Goal: Task Accomplishment & Management: Use online tool/utility

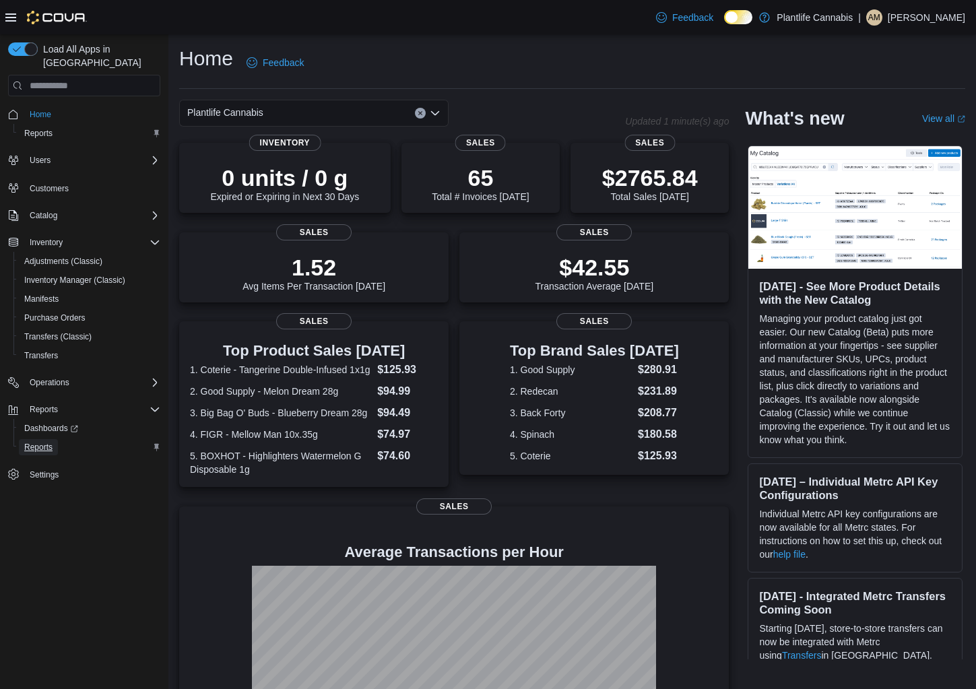
click at [49, 442] on span "Reports" at bounding box center [38, 447] width 28 height 11
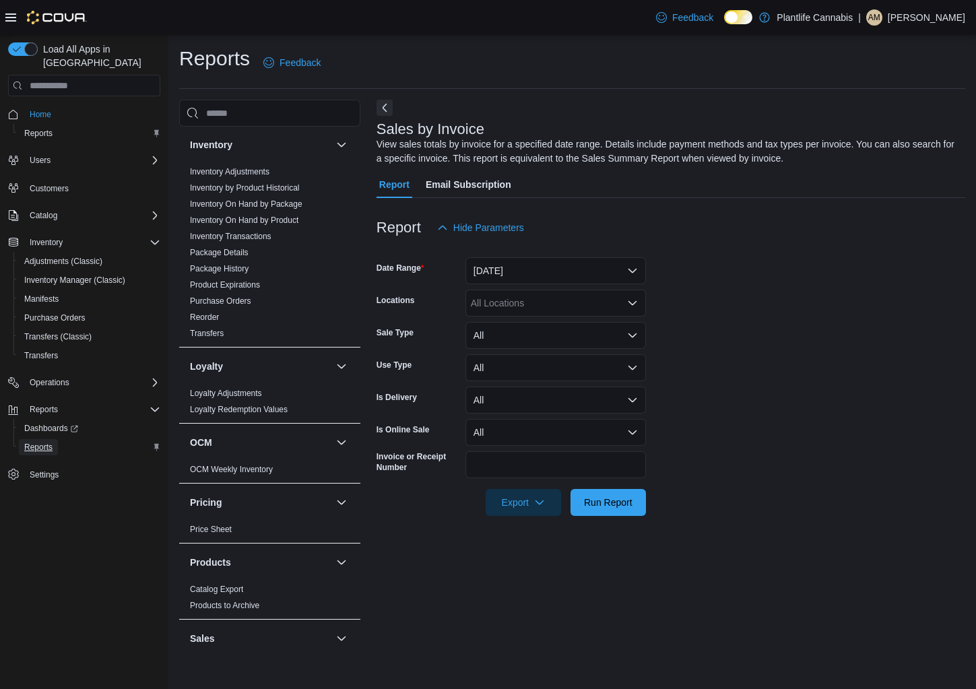
scroll to position [629, 0]
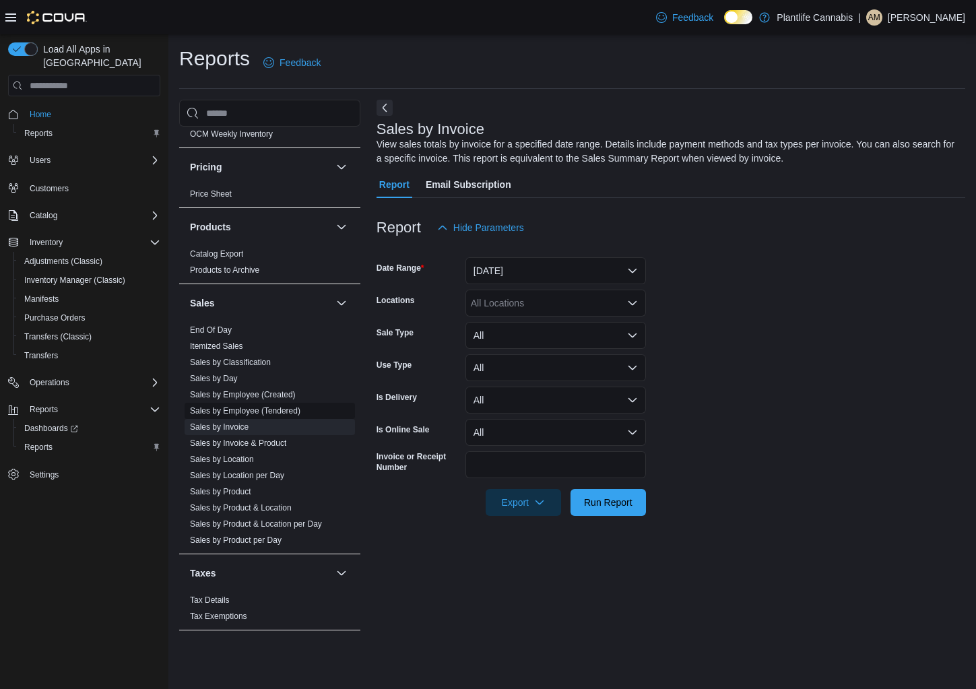
click at [275, 412] on link "Sales by Employee (Tendered)" at bounding box center [245, 410] width 110 height 9
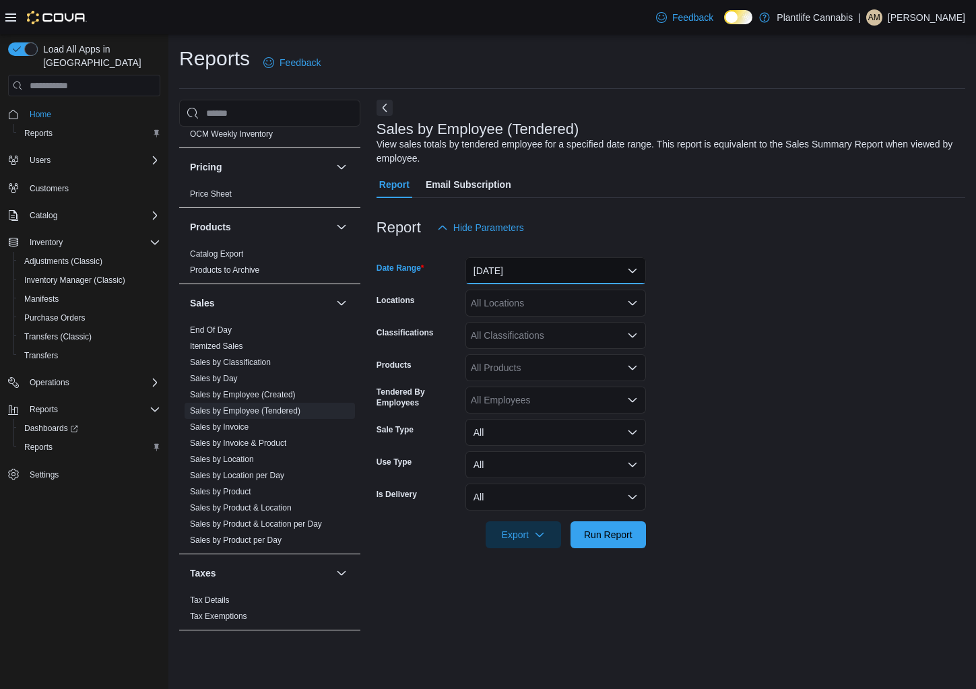
click at [542, 266] on button "[DATE]" at bounding box center [556, 270] width 181 height 27
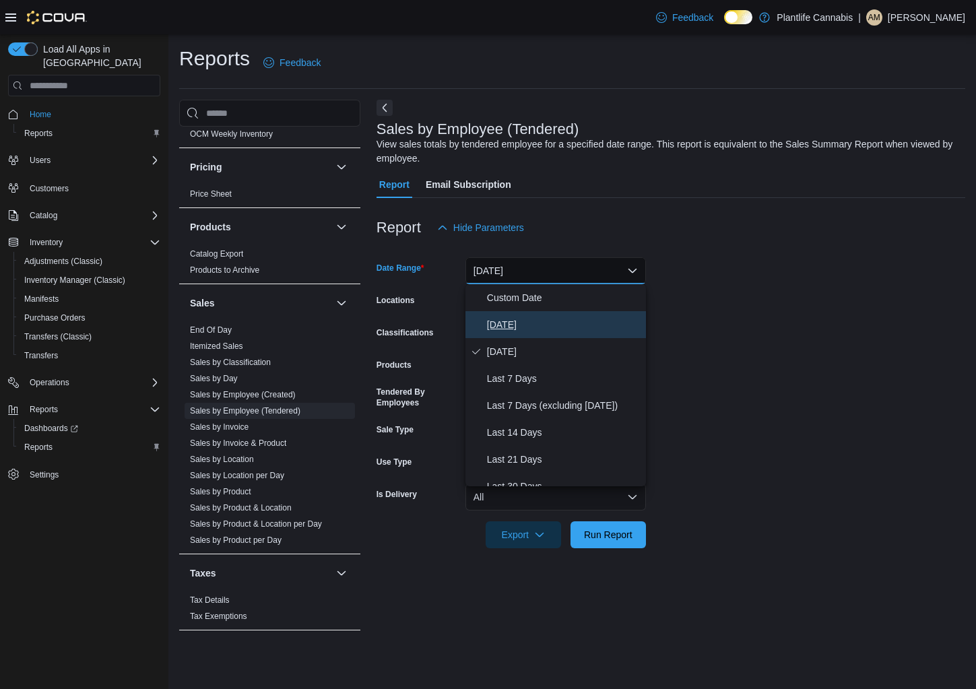
click at [526, 325] on span "[DATE]" at bounding box center [564, 325] width 154 height 16
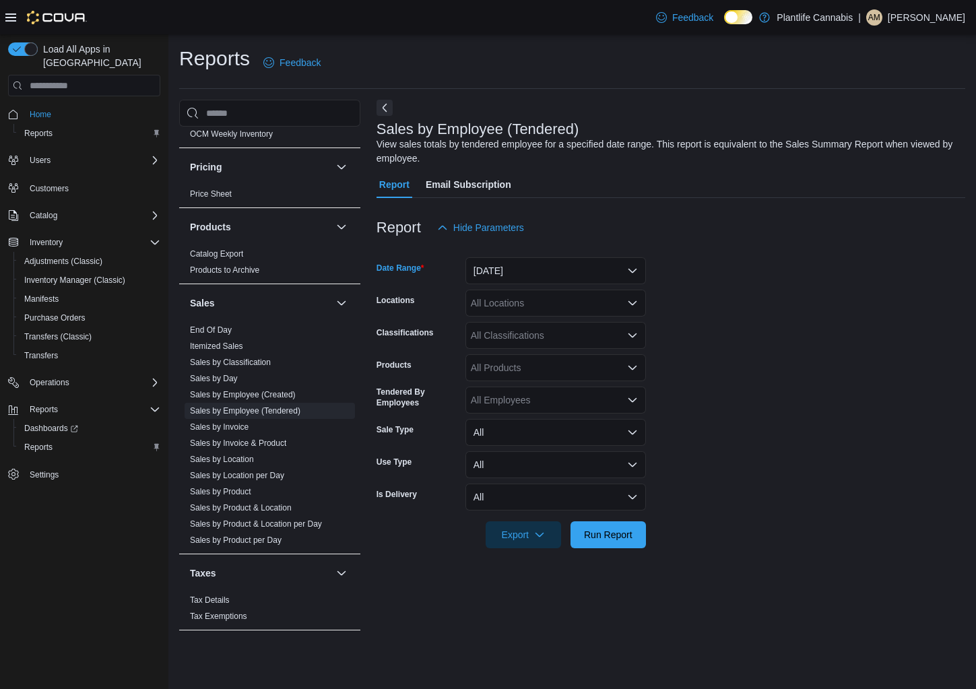
click at [547, 305] on div "All Locations" at bounding box center [556, 303] width 181 height 27
type input "***"
click at [565, 320] on span "Edmonton - [PERSON_NAME]" at bounding box center [565, 325] width 129 height 13
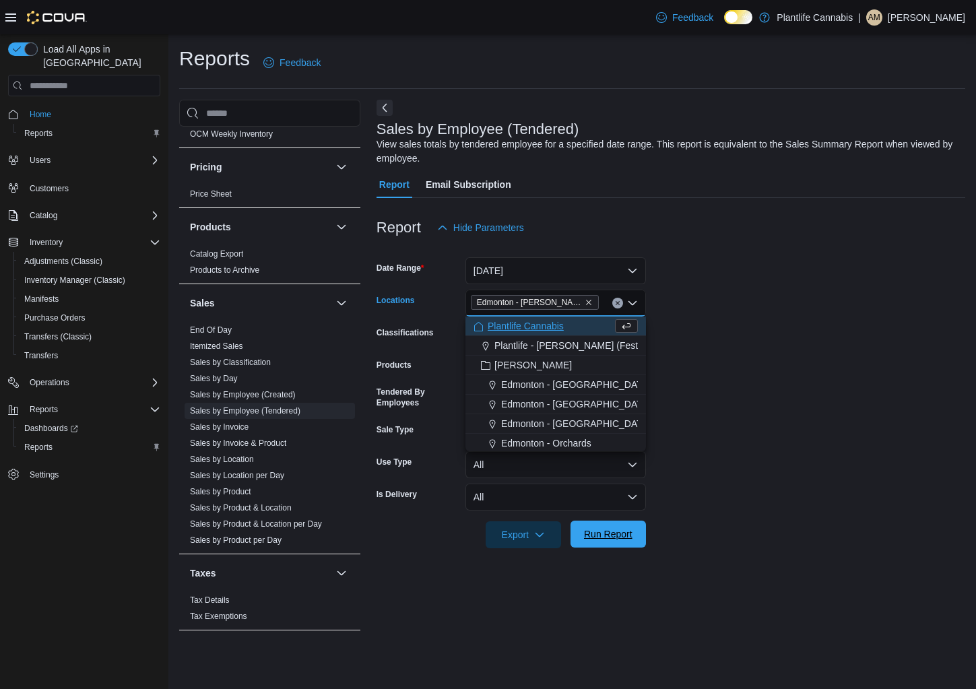
click at [617, 537] on span "Run Report" at bounding box center [608, 534] width 49 height 13
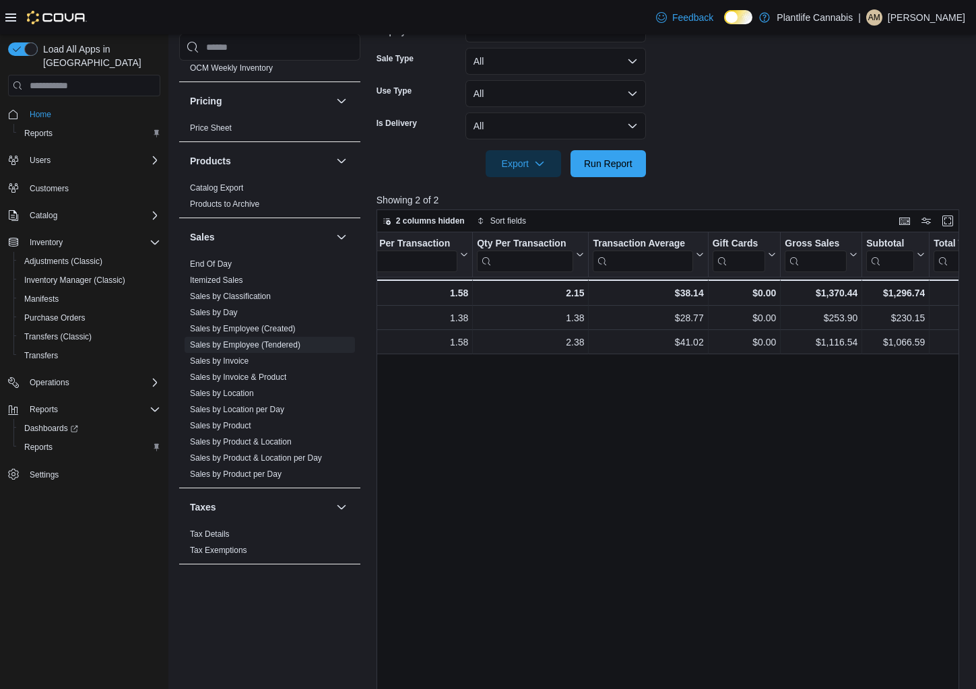
scroll to position [0, 396]
